Goal: Information Seeking & Learning: Learn about a topic

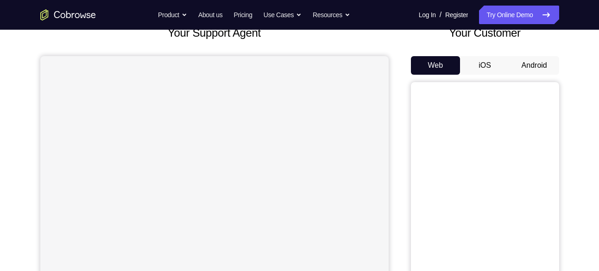
click at [528, 66] on button "Android" at bounding box center [535, 65] width 50 height 19
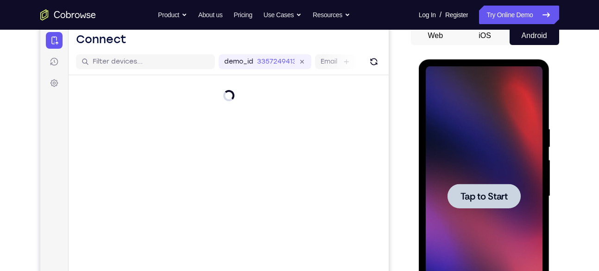
click at [485, 197] on span "Tap to Start" at bounding box center [484, 195] width 47 height 9
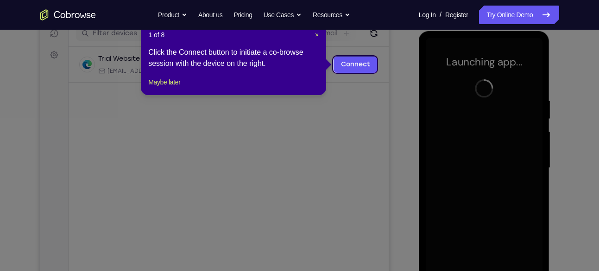
scroll to position [122, 0]
click at [320, 38] on div "1 of 8 × Click the Connect button to initiate a co-browse session with the devi…" at bounding box center [233, 59] width 185 height 72
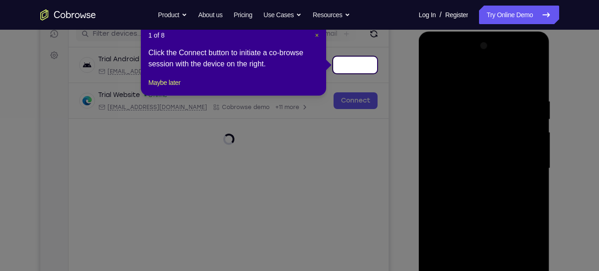
click at [315, 36] on span "×" at bounding box center [317, 35] width 4 height 7
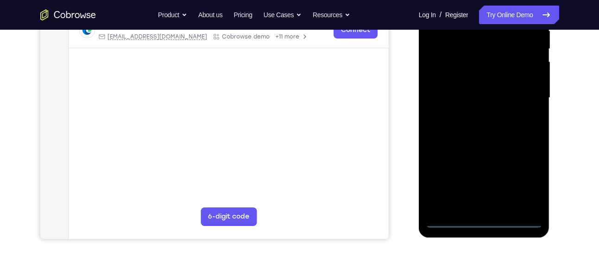
scroll to position [193, 0]
click at [486, 217] on div at bounding box center [484, 98] width 117 height 260
click at [520, 177] on div at bounding box center [484, 98] width 117 height 260
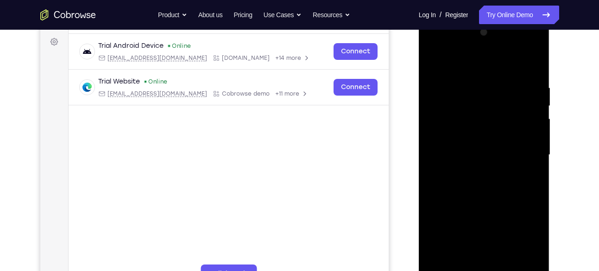
scroll to position [135, 0]
click at [494, 62] on div at bounding box center [484, 155] width 117 height 260
click at [521, 146] on div at bounding box center [484, 155] width 117 height 260
click at [476, 170] on div at bounding box center [484, 155] width 117 height 260
click at [470, 145] on div at bounding box center [484, 155] width 117 height 260
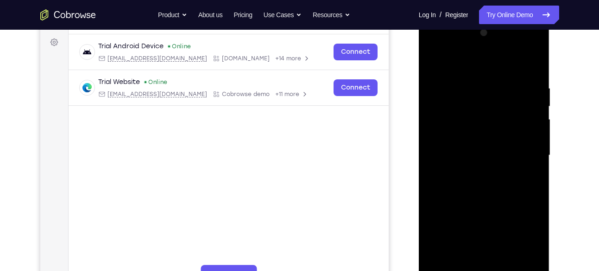
click at [479, 136] on div at bounding box center [484, 155] width 117 height 260
click at [478, 151] on div at bounding box center [484, 155] width 117 height 260
click at [469, 185] on div at bounding box center [484, 155] width 117 height 260
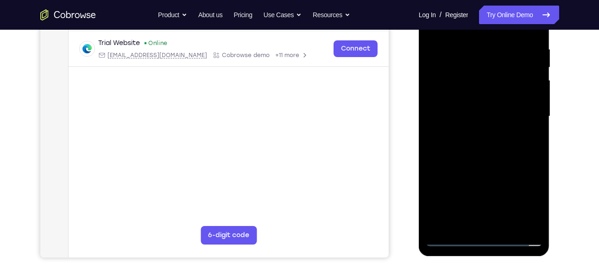
scroll to position [174, 0]
click at [498, 139] on div at bounding box center [484, 116] width 117 height 260
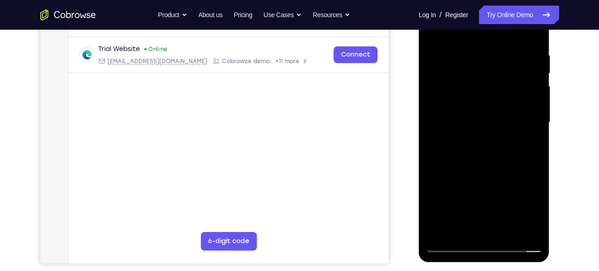
scroll to position [168, 0]
click at [498, 166] on div at bounding box center [484, 122] width 117 height 260
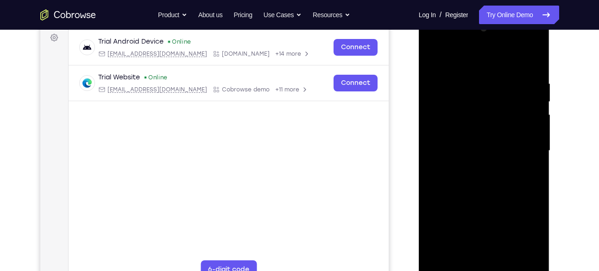
scroll to position [139, 0]
drag, startPoint x: 522, startPoint y: 80, endPoint x: 487, endPoint y: 84, distance: 35.0
click at [487, 84] on div at bounding box center [484, 151] width 117 height 260
drag, startPoint x: 471, startPoint y: 84, endPoint x: 525, endPoint y: 79, distance: 54.0
click at [525, 79] on div at bounding box center [484, 151] width 117 height 260
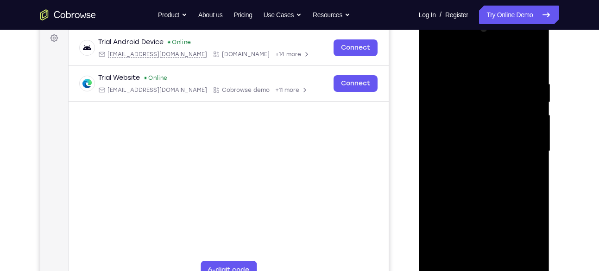
click at [476, 81] on div at bounding box center [484, 151] width 117 height 260
click at [522, 104] on div at bounding box center [484, 151] width 117 height 260
click at [525, 103] on div at bounding box center [484, 151] width 117 height 260
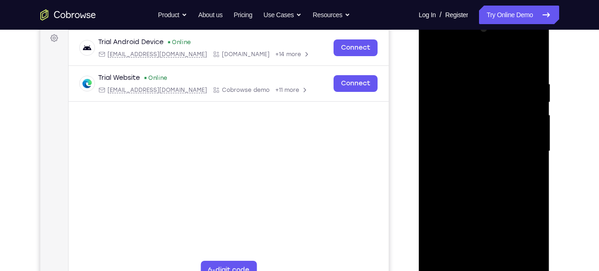
click at [527, 78] on div at bounding box center [484, 151] width 117 height 260
click at [434, 148] on div at bounding box center [484, 151] width 117 height 260
click at [436, 149] on div at bounding box center [484, 151] width 117 height 260
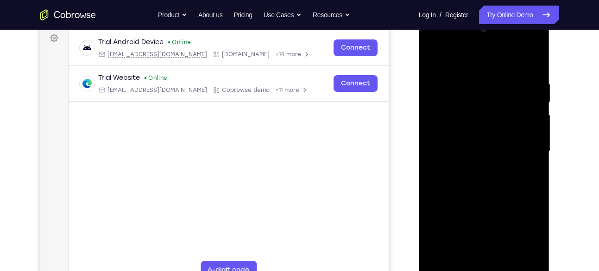
click at [533, 58] on div at bounding box center [484, 151] width 117 height 260
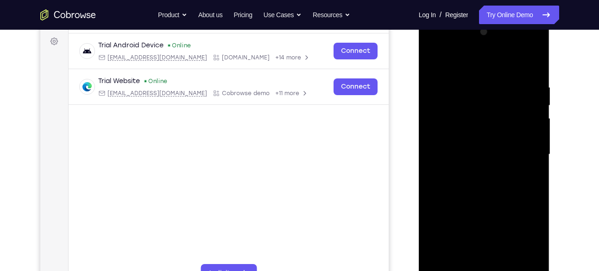
scroll to position [134, 0]
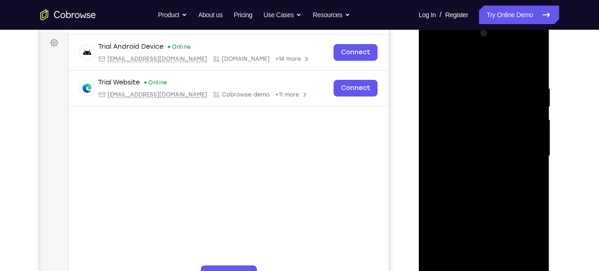
click at [502, 83] on div at bounding box center [484, 156] width 117 height 260
click at [528, 121] on div at bounding box center [484, 156] width 117 height 260
click at [534, 63] on div at bounding box center [484, 156] width 117 height 260
drag, startPoint x: 521, startPoint y: 76, endPoint x: 447, endPoint y: 89, distance: 74.5
click at [447, 89] on div at bounding box center [484, 156] width 117 height 260
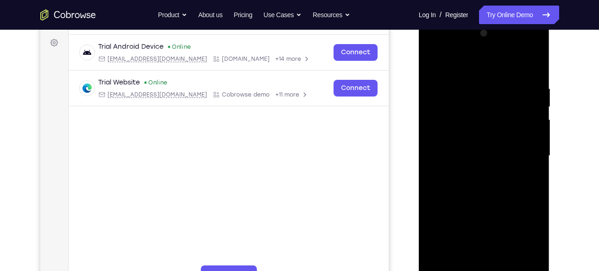
drag, startPoint x: 501, startPoint y: 84, endPoint x: 413, endPoint y: 95, distance: 88.8
click at [419, 95] on html "Online web based iOS Simulators and Android Emulators. Run iPhone, iPad, Mobile…" at bounding box center [485, 158] width 132 height 278
click at [460, 261] on div at bounding box center [484, 156] width 117 height 260
click at [485, 62] on div at bounding box center [484, 156] width 117 height 260
click at [468, 89] on div at bounding box center [484, 156] width 117 height 260
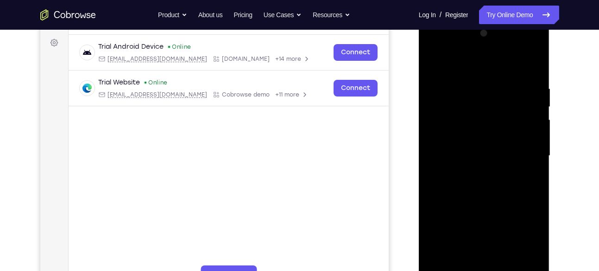
drag, startPoint x: 468, startPoint y: 203, endPoint x: 497, endPoint y: 83, distance: 123.6
click at [497, 83] on div at bounding box center [484, 156] width 117 height 260
drag, startPoint x: 482, startPoint y: 185, endPoint x: 494, endPoint y: 123, distance: 62.3
click at [494, 123] on div at bounding box center [484, 156] width 117 height 260
drag, startPoint x: 494, startPoint y: 123, endPoint x: 488, endPoint y: 259, distance: 135.5
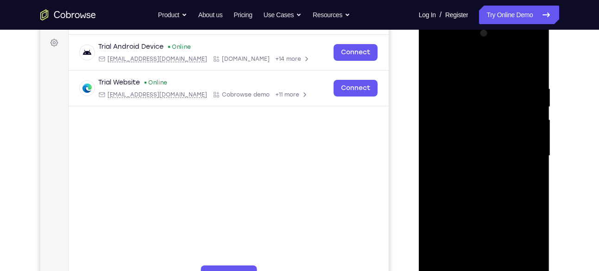
click at [488, 259] on div at bounding box center [484, 156] width 117 height 260
click at [465, 264] on div at bounding box center [484, 156] width 117 height 260
click at [487, 61] on div at bounding box center [484, 156] width 117 height 260
click at [486, 80] on div at bounding box center [484, 156] width 117 height 260
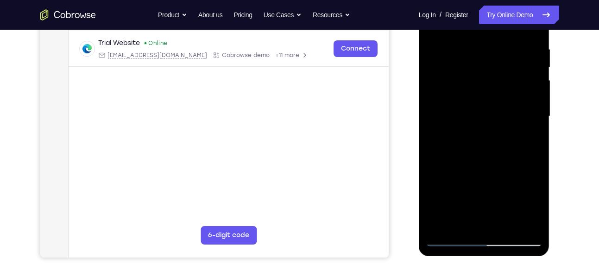
scroll to position [151, 0]
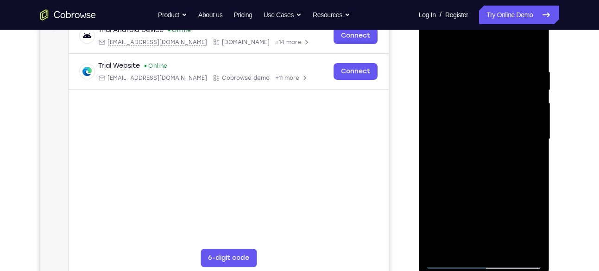
click at [441, 244] on div at bounding box center [484, 139] width 117 height 260
drag, startPoint x: 506, startPoint y: 91, endPoint x: 496, endPoint y: 181, distance: 90.5
click at [496, 181] on div at bounding box center [484, 139] width 117 height 260
drag, startPoint x: 504, startPoint y: 104, endPoint x: 500, endPoint y: 227, distance: 122.9
click at [500, 227] on div at bounding box center [484, 139] width 117 height 260
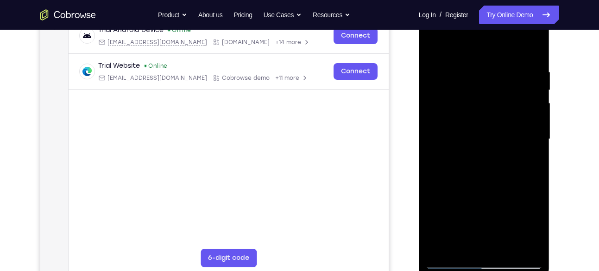
click at [532, 245] on div at bounding box center [484, 139] width 117 height 260
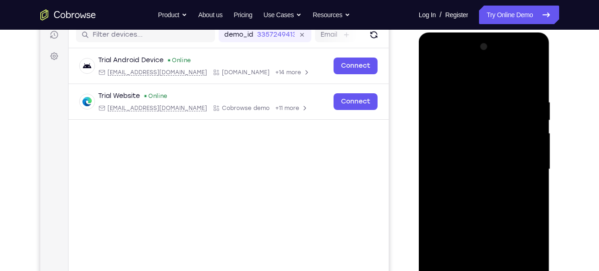
scroll to position [120, 0]
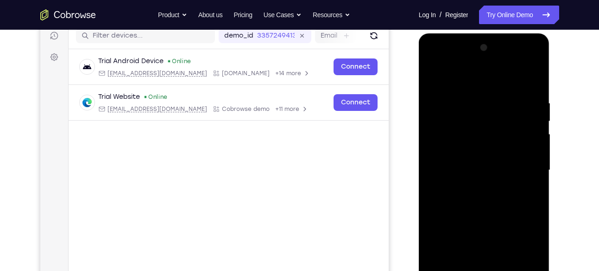
click at [535, 77] on div at bounding box center [484, 170] width 117 height 260
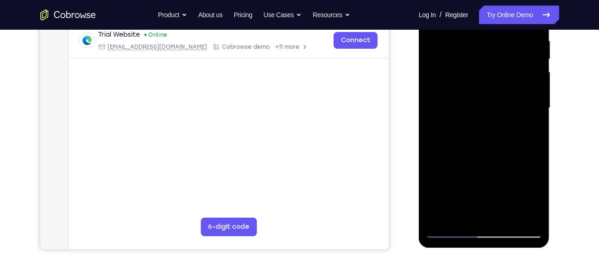
scroll to position [187, 0]
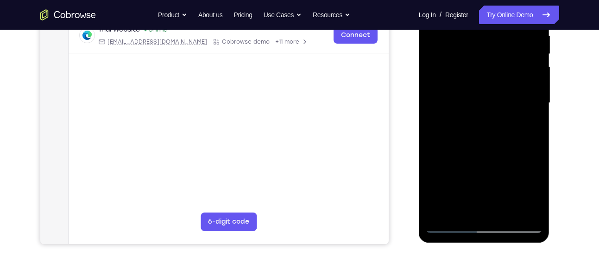
click at [439, 211] on div at bounding box center [484, 103] width 117 height 260
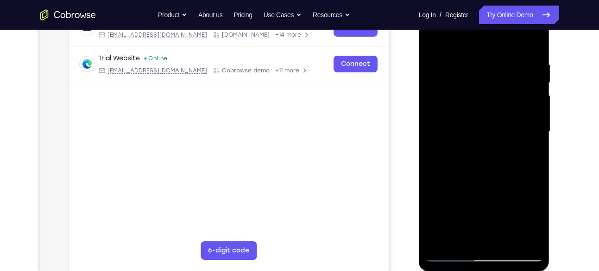
scroll to position [160, 0]
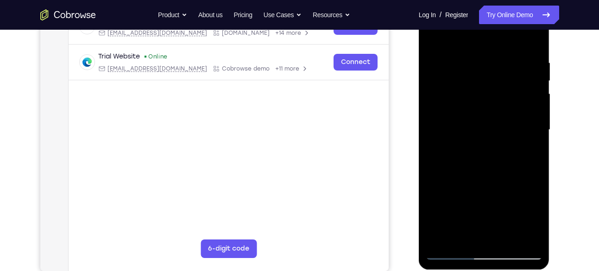
click at [528, 239] on div at bounding box center [484, 130] width 117 height 260
click at [487, 165] on div at bounding box center [484, 130] width 117 height 260
drag, startPoint x: 486, startPoint y: 191, endPoint x: 497, endPoint y: 144, distance: 48.6
click at [497, 144] on div at bounding box center [484, 130] width 117 height 260
click at [444, 236] on div at bounding box center [484, 130] width 117 height 260
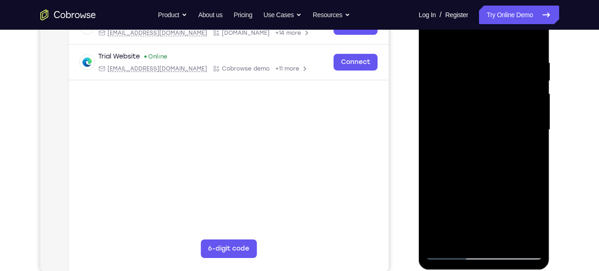
click at [528, 237] on div at bounding box center [484, 130] width 117 height 260
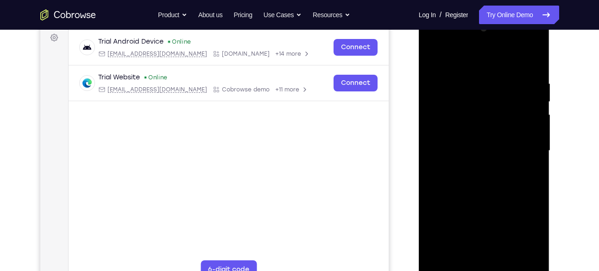
scroll to position [139, 0]
click at [520, 88] on div at bounding box center [484, 152] width 117 height 260
click at [457, 144] on div at bounding box center [484, 152] width 117 height 260
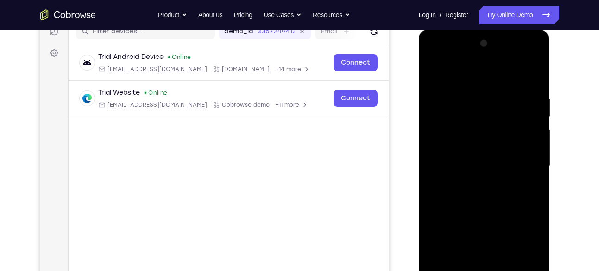
scroll to position [188, 0]
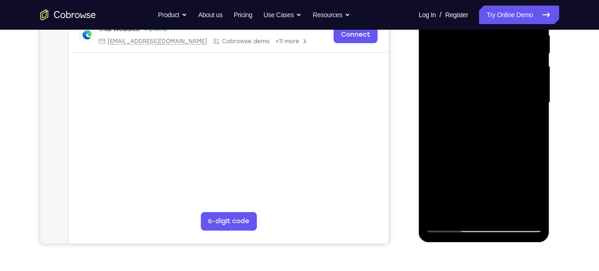
click at [449, 204] on div at bounding box center [484, 103] width 117 height 260
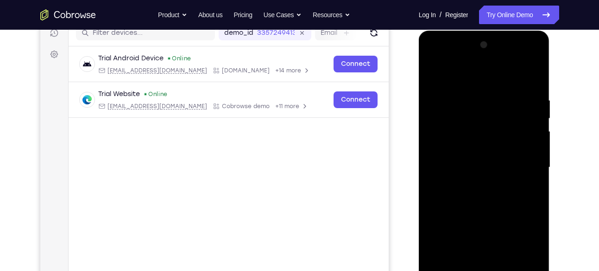
scroll to position [111, 0]
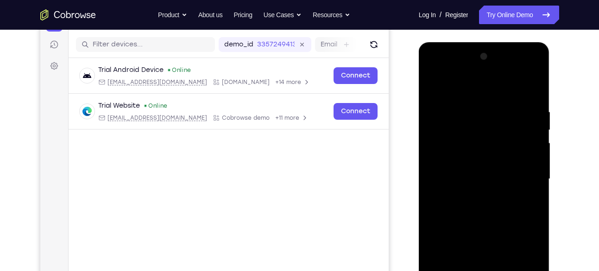
click at [445, 71] on div at bounding box center [484, 179] width 117 height 260
click at [465, 88] on div at bounding box center [484, 179] width 117 height 260
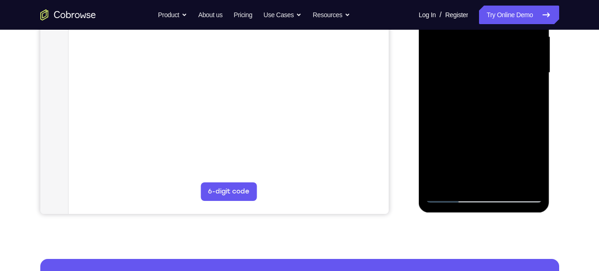
scroll to position [218, 0]
click at [439, 175] on div at bounding box center [484, 73] width 117 height 260
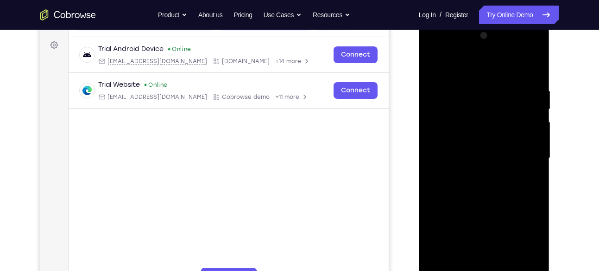
scroll to position [132, 0]
click at [534, 38] on div at bounding box center [484, 159] width 117 height 260
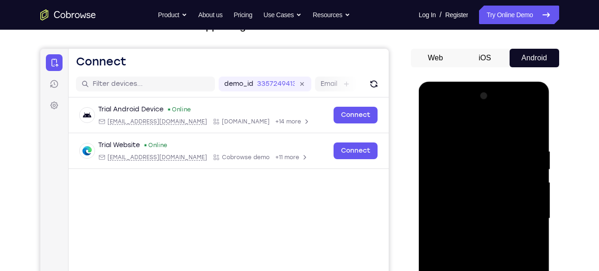
scroll to position [71, 0]
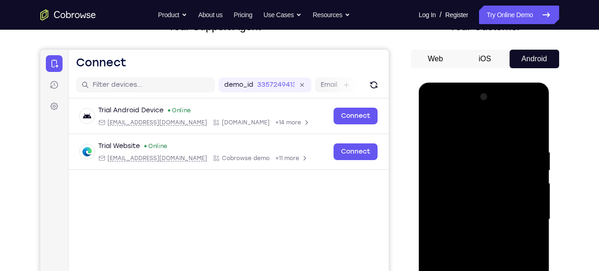
click at [442, 194] on div at bounding box center [484, 219] width 117 height 260
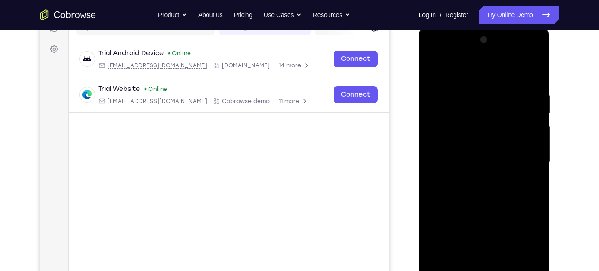
scroll to position [109, 0]
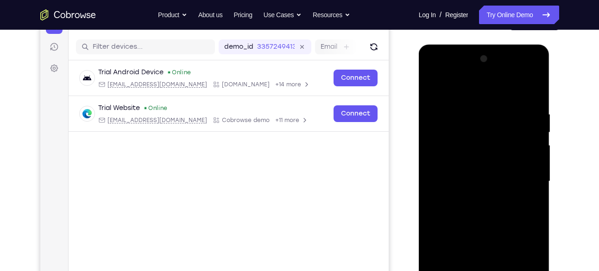
click at [442, 63] on div at bounding box center [484, 181] width 117 height 260
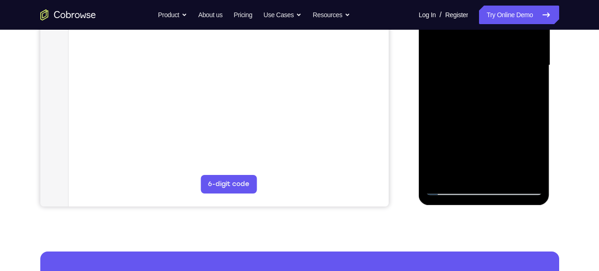
scroll to position [225, 0]
click at [443, 177] on div at bounding box center [484, 65] width 117 height 260
click at [505, 172] on div at bounding box center [484, 65] width 117 height 260
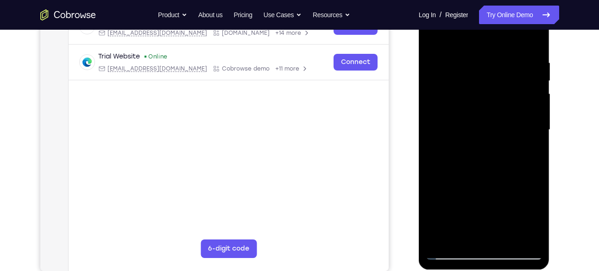
scroll to position [159, 0]
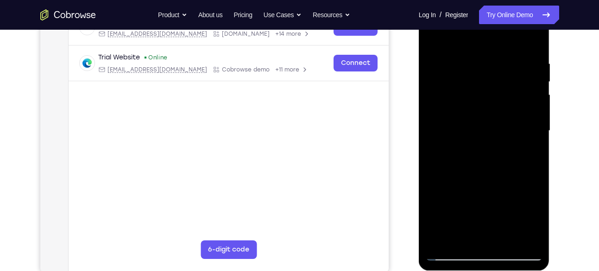
click at [485, 174] on div at bounding box center [484, 131] width 117 height 260
click at [520, 147] on div at bounding box center [484, 131] width 117 height 260
click at [538, 82] on div at bounding box center [484, 131] width 117 height 260
click at [449, 252] on div at bounding box center [484, 131] width 117 height 260
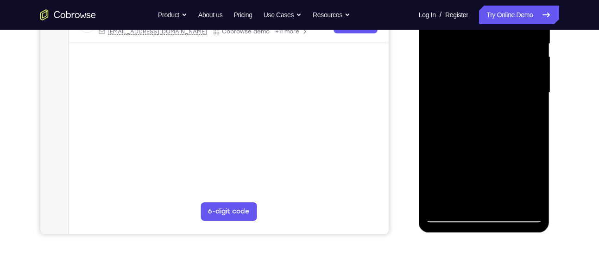
scroll to position [204, 0]
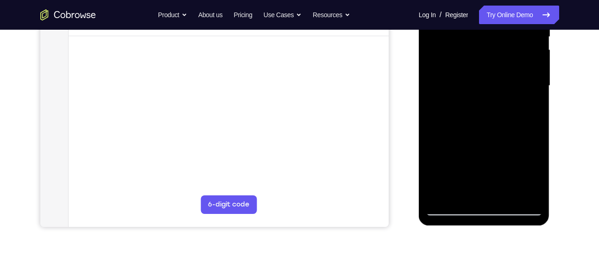
click at [443, 192] on div at bounding box center [484, 86] width 117 height 260
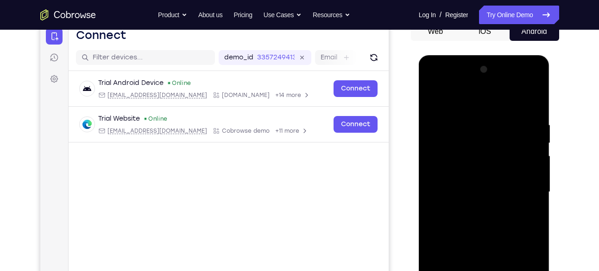
scroll to position [98, 0]
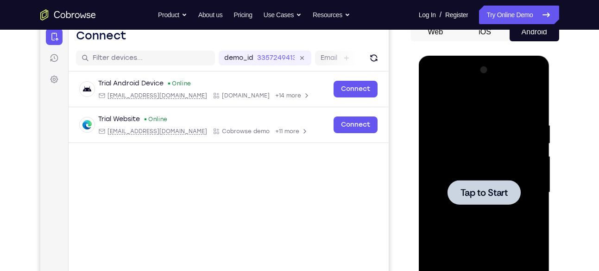
drag, startPoint x: 485, startPoint y: 130, endPoint x: 485, endPoint y: 159, distance: 28.3
click at [485, 159] on div at bounding box center [484, 193] width 117 height 260
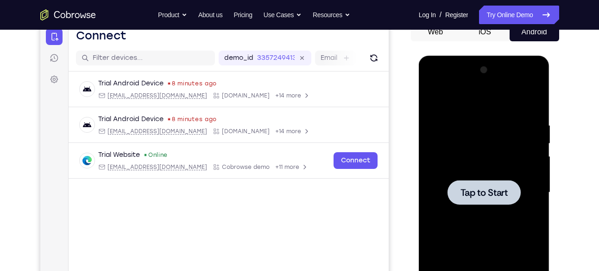
click at [482, 197] on span "Tap to Start" at bounding box center [484, 192] width 47 height 9
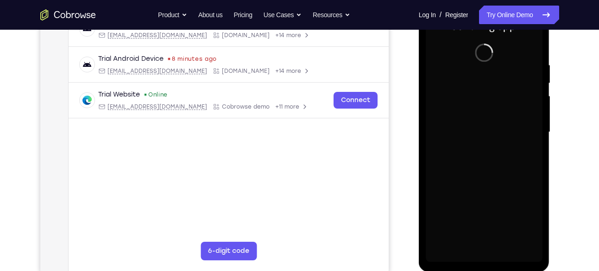
scroll to position [159, 0]
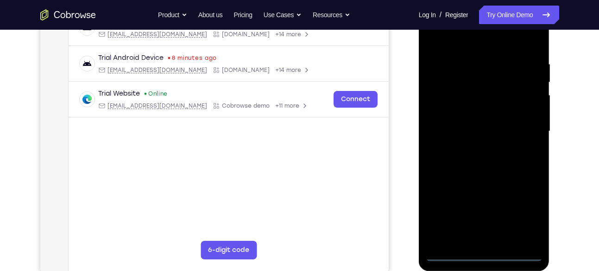
click at [486, 252] on div at bounding box center [484, 131] width 117 height 260
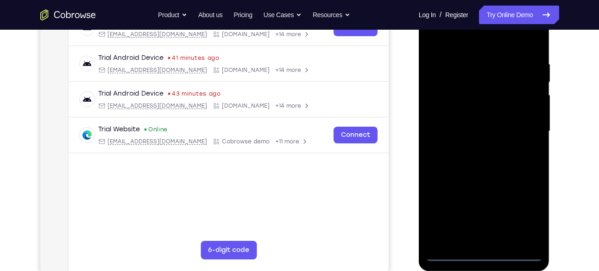
click at [524, 211] on div at bounding box center [484, 131] width 117 height 260
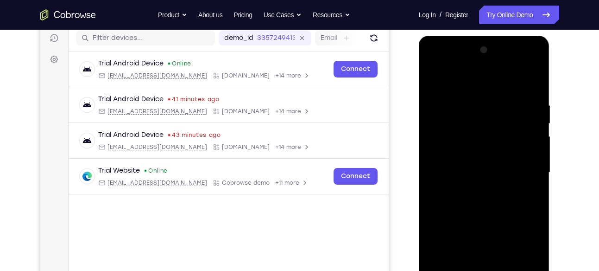
scroll to position [116, 0]
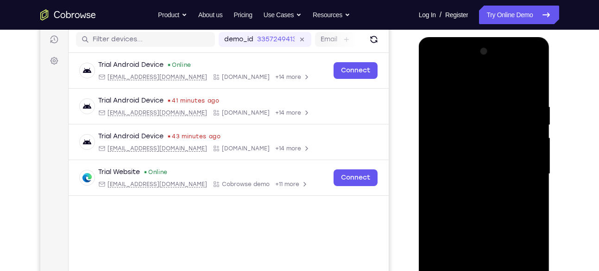
click at [498, 86] on div at bounding box center [484, 174] width 117 height 260
click at [443, 146] on div at bounding box center [484, 174] width 117 height 260
click at [471, 176] on div at bounding box center [484, 174] width 117 height 260
click at [478, 167] on div at bounding box center [484, 174] width 117 height 260
click at [478, 182] on div at bounding box center [484, 174] width 117 height 260
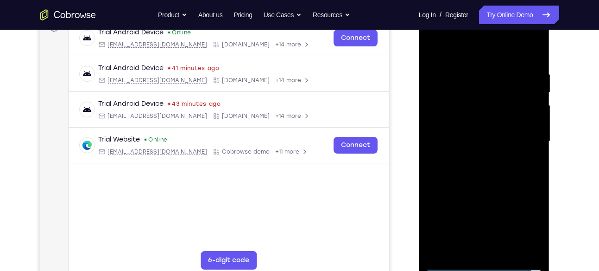
scroll to position [150, 0]
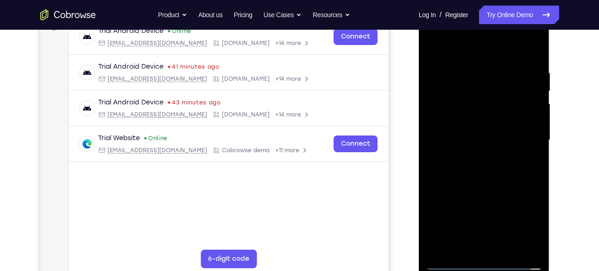
click at [491, 165] on div at bounding box center [484, 140] width 117 height 260
drag, startPoint x: 513, startPoint y: 126, endPoint x: 517, endPoint y: 76, distance: 49.8
click at [517, 76] on div at bounding box center [484, 140] width 117 height 260
click at [488, 134] on div at bounding box center [484, 140] width 117 height 260
click at [481, 128] on div at bounding box center [484, 140] width 117 height 260
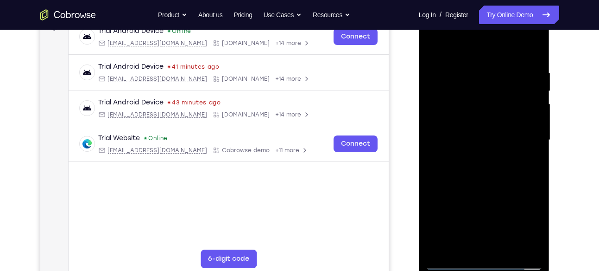
click at [477, 90] on div at bounding box center [484, 140] width 117 height 260
click at [480, 113] on div at bounding box center [484, 140] width 117 height 260
click at [489, 179] on div at bounding box center [484, 140] width 117 height 260
click at [489, 112] on div at bounding box center [484, 140] width 117 height 260
click at [486, 183] on div at bounding box center [484, 140] width 117 height 260
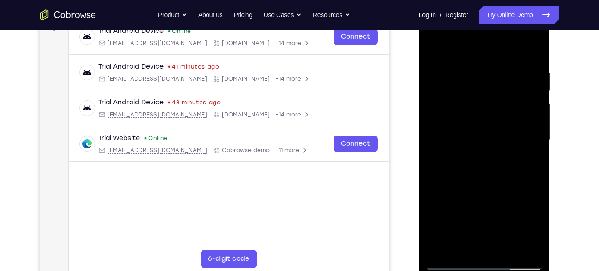
click at [487, 108] on div at bounding box center [484, 140] width 117 height 260
click at [470, 102] on div at bounding box center [484, 140] width 117 height 260
click at [432, 49] on div at bounding box center [484, 140] width 117 height 260
click at [496, 93] on div at bounding box center [484, 140] width 117 height 260
click at [491, 109] on div at bounding box center [484, 140] width 117 height 260
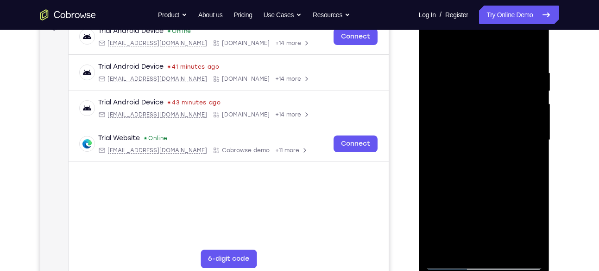
click at [493, 177] on div at bounding box center [484, 140] width 117 height 260
click at [492, 129] on div at bounding box center [484, 140] width 117 height 260
click at [464, 95] on div at bounding box center [484, 140] width 117 height 260
click at [464, 110] on div at bounding box center [484, 140] width 117 height 260
click at [464, 121] on div at bounding box center [484, 140] width 117 height 260
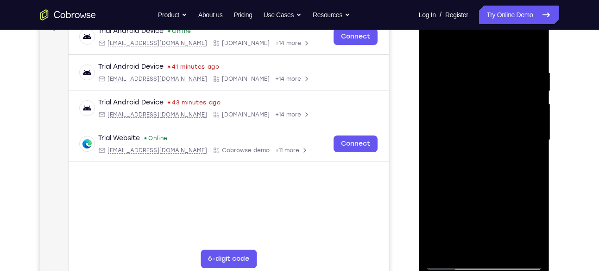
click at [465, 145] on div at bounding box center [484, 140] width 117 height 260
click at [476, 144] on div at bounding box center [484, 140] width 117 height 260
click at [484, 248] on div at bounding box center [484, 140] width 117 height 260
drag, startPoint x: 474, startPoint y: 47, endPoint x: 474, endPoint y: 26, distance: 20.9
click at [474, 26] on div at bounding box center [484, 140] width 117 height 260
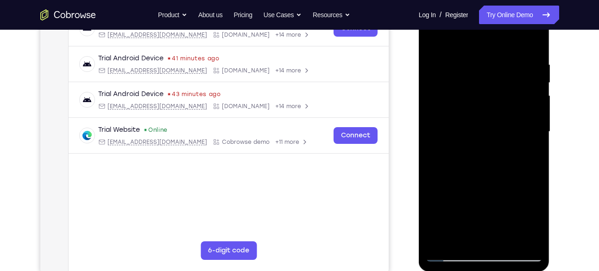
scroll to position [159, 0]
click at [486, 253] on div at bounding box center [484, 131] width 117 height 260
click at [522, 213] on div at bounding box center [484, 131] width 117 height 260
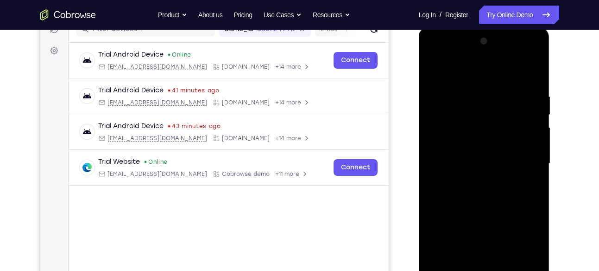
scroll to position [126, 0]
click at [481, 57] on div at bounding box center [484, 164] width 117 height 260
click at [439, 91] on div at bounding box center [484, 164] width 117 height 260
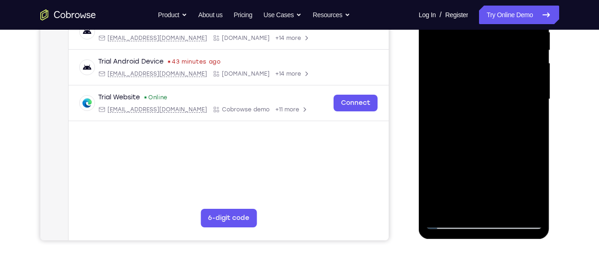
scroll to position [191, 0]
click at [484, 190] on div at bounding box center [484, 99] width 117 height 260
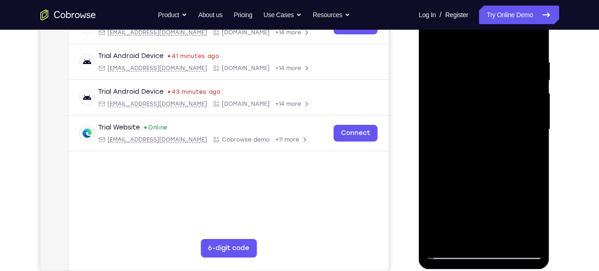
scroll to position [161, 0]
click at [482, 217] on div at bounding box center [484, 129] width 117 height 260
click at [485, 83] on div at bounding box center [484, 129] width 117 height 260
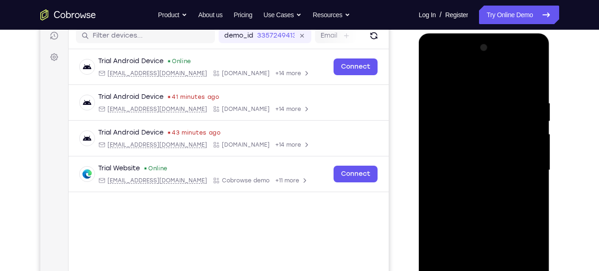
scroll to position [117, 0]
